Goal: Transaction & Acquisition: Book appointment/travel/reservation

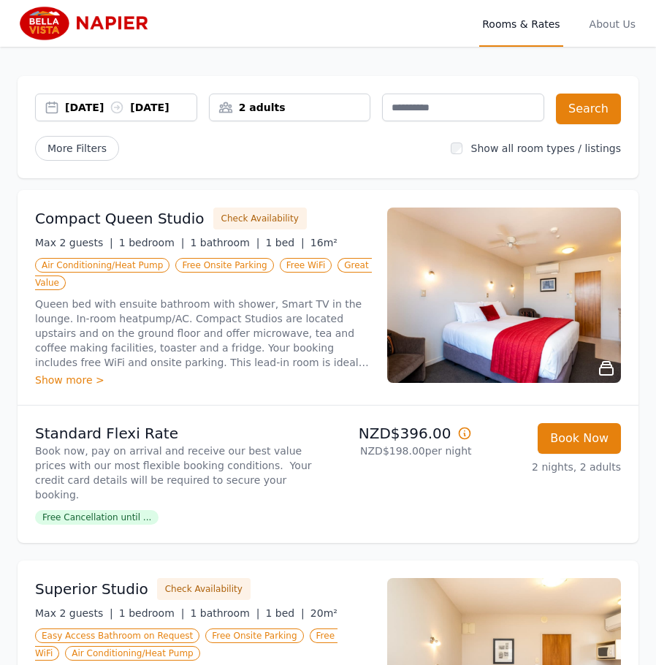
click at [543, 23] on span "Rooms & Rates" at bounding box center [520, 23] width 83 height 47
click at [49, 27] on img at bounding box center [88, 23] width 140 height 35
click at [161, 110] on div "24 Feb 2026 26 Apr 2026" at bounding box center [130, 107] width 131 height 15
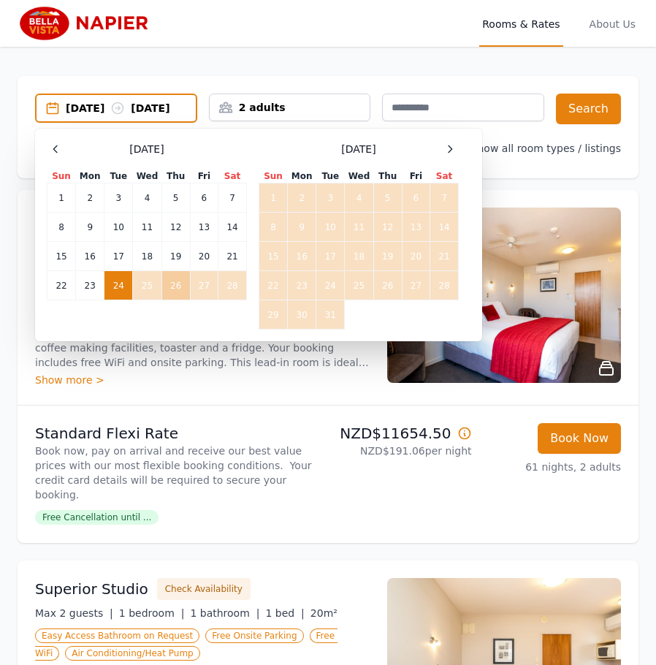
click at [167, 300] on td "26" at bounding box center [175, 285] width 28 height 29
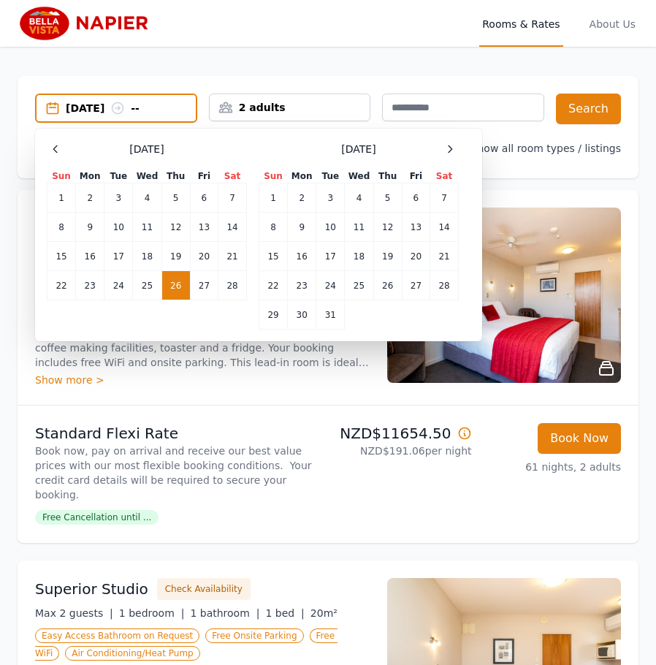
click at [94, 104] on div "26 Feb 2026 --" at bounding box center [131, 108] width 130 height 15
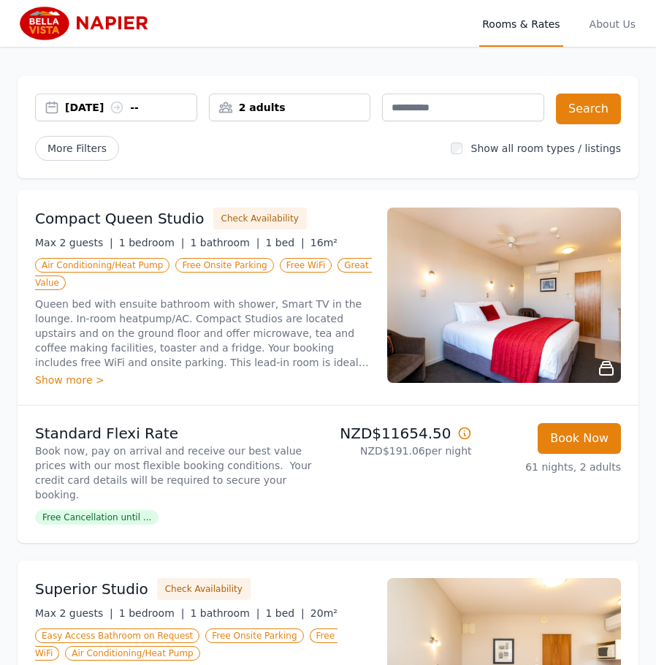
click at [105, 103] on div "26 Feb 2026 --" at bounding box center [130, 107] width 131 height 15
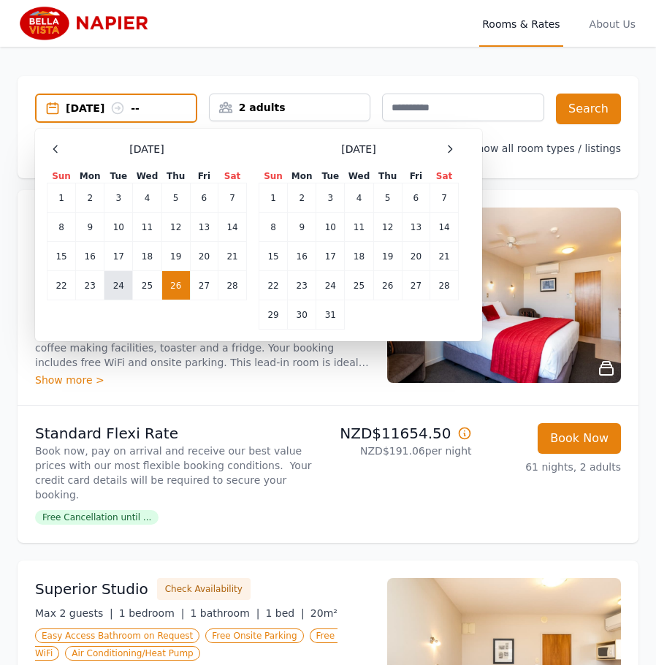
click at [117, 287] on td "24" at bounding box center [118, 285] width 28 height 29
click at [170, 110] on div "24 Feb 2026 --" at bounding box center [131, 108] width 130 height 15
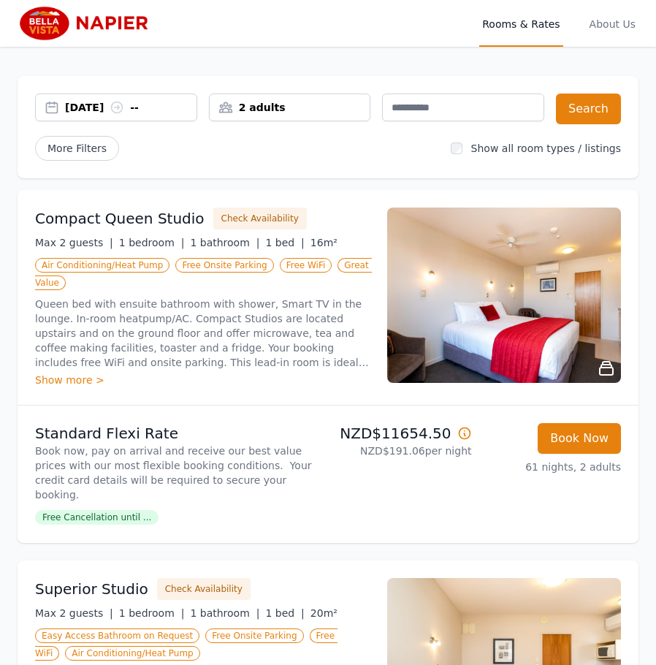
click at [171, 109] on div "24 Feb 2026 --" at bounding box center [130, 107] width 131 height 15
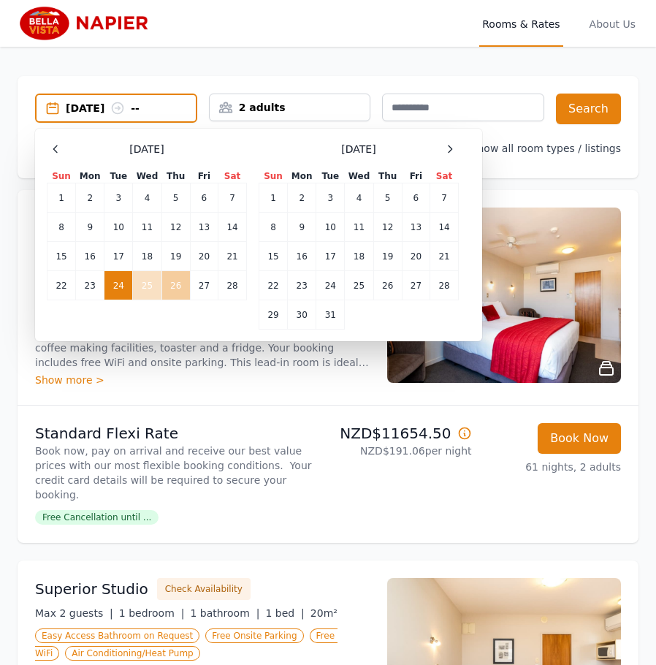
click at [180, 291] on td "26" at bounding box center [175, 285] width 28 height 29
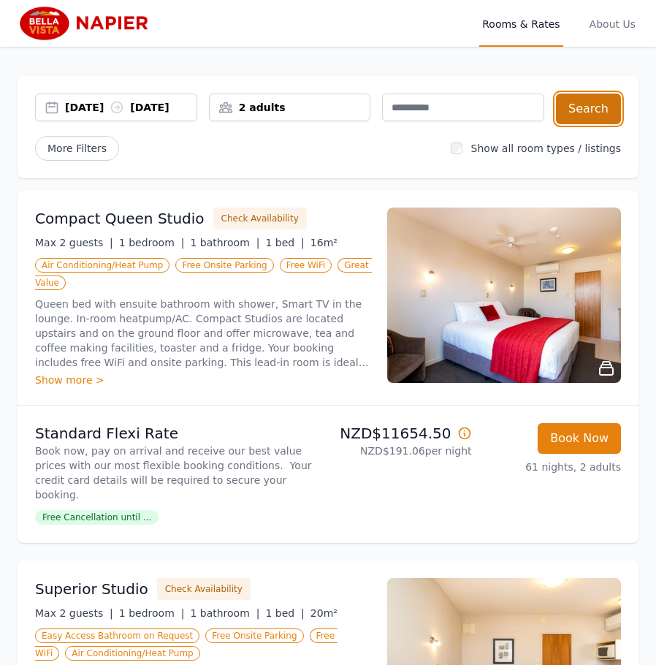
click at [584, 104] on button "Search" at bounding box center [588, 108] width 65 height 31
